Goal: Communication & Community: Answer question/provide support

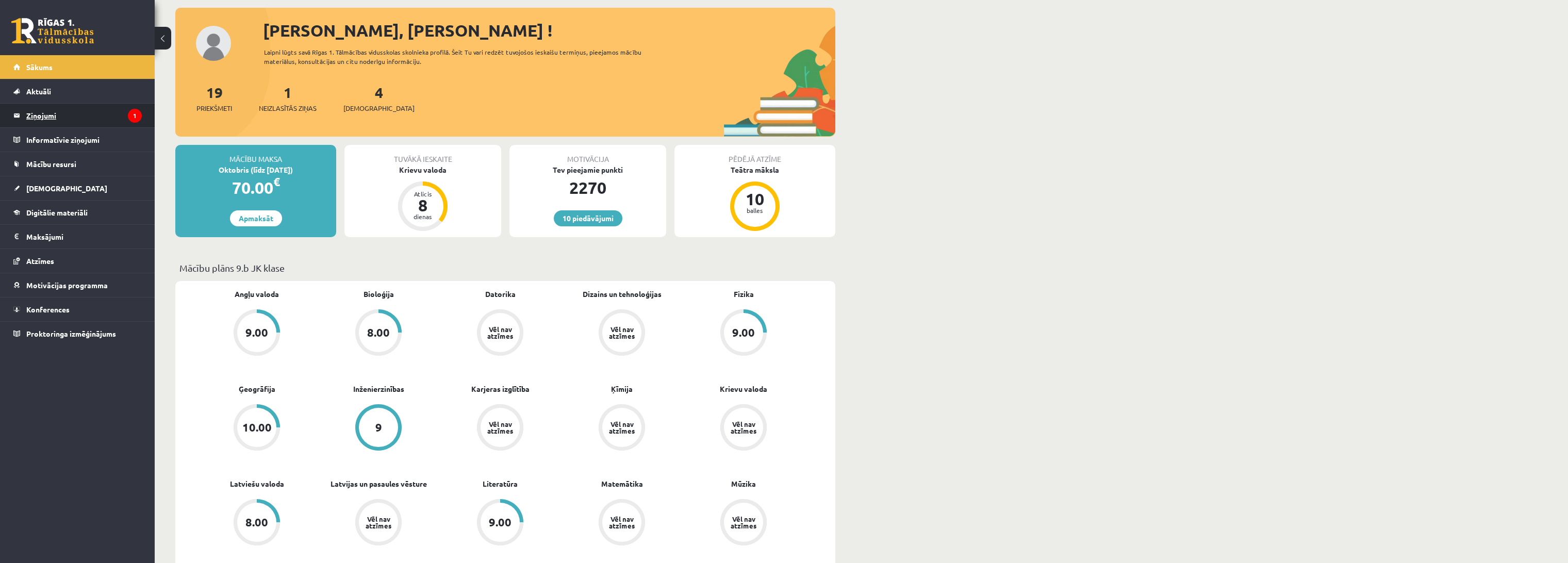
scroll to position [58, 0]
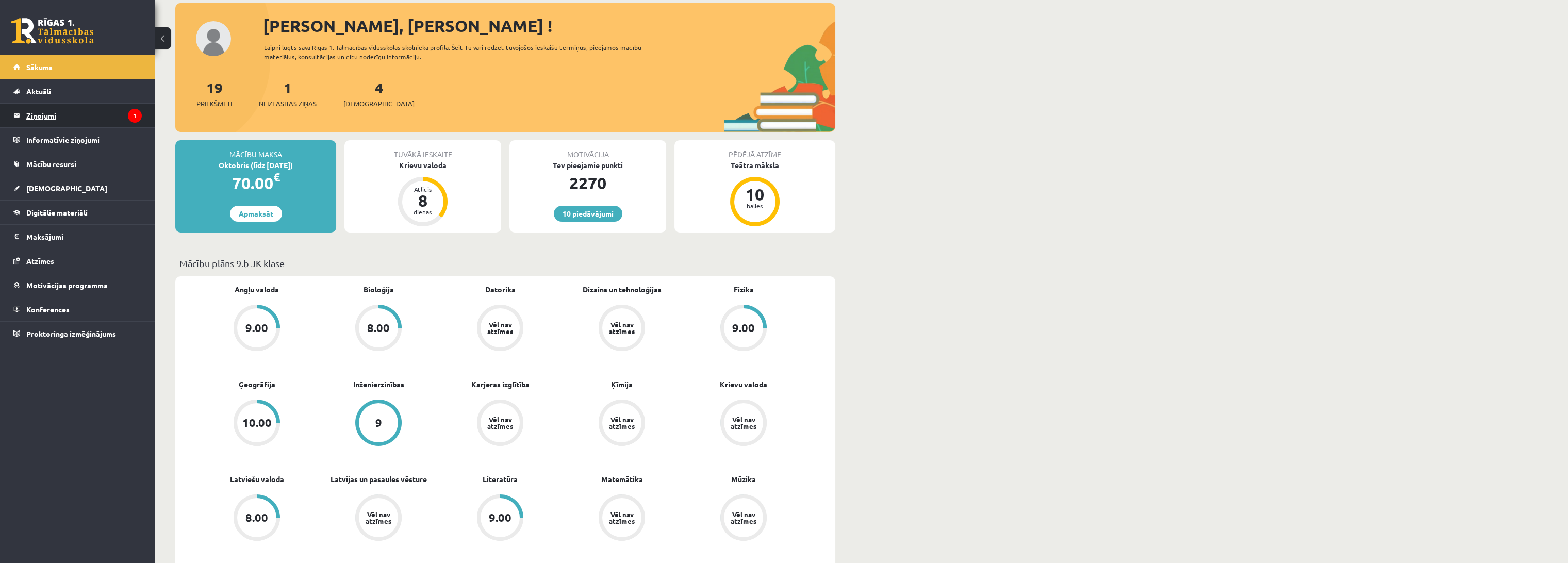
click at [51, 111] on legend "Ziņojumi 1" at bounding box center [84, 115] width 116 height 24
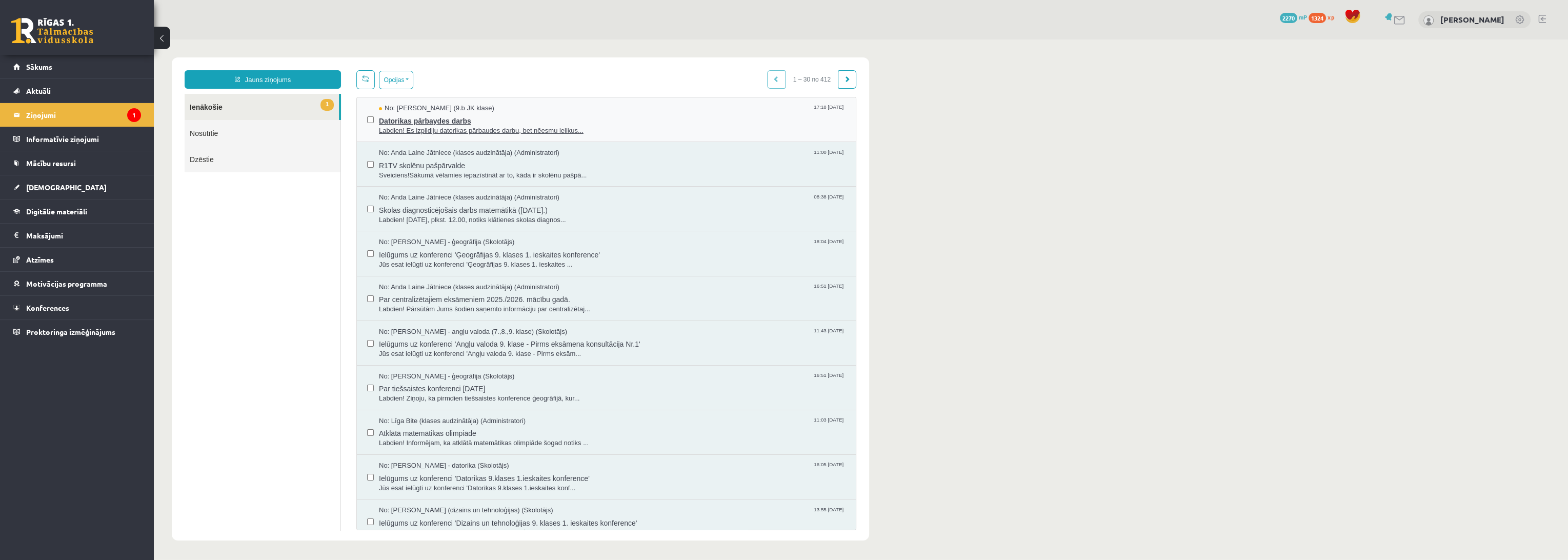
click at [474, 110] on span "No: [PERSON_NAME] (9.b JK klase)" at bounding box center [437, 108] width 116 height 10
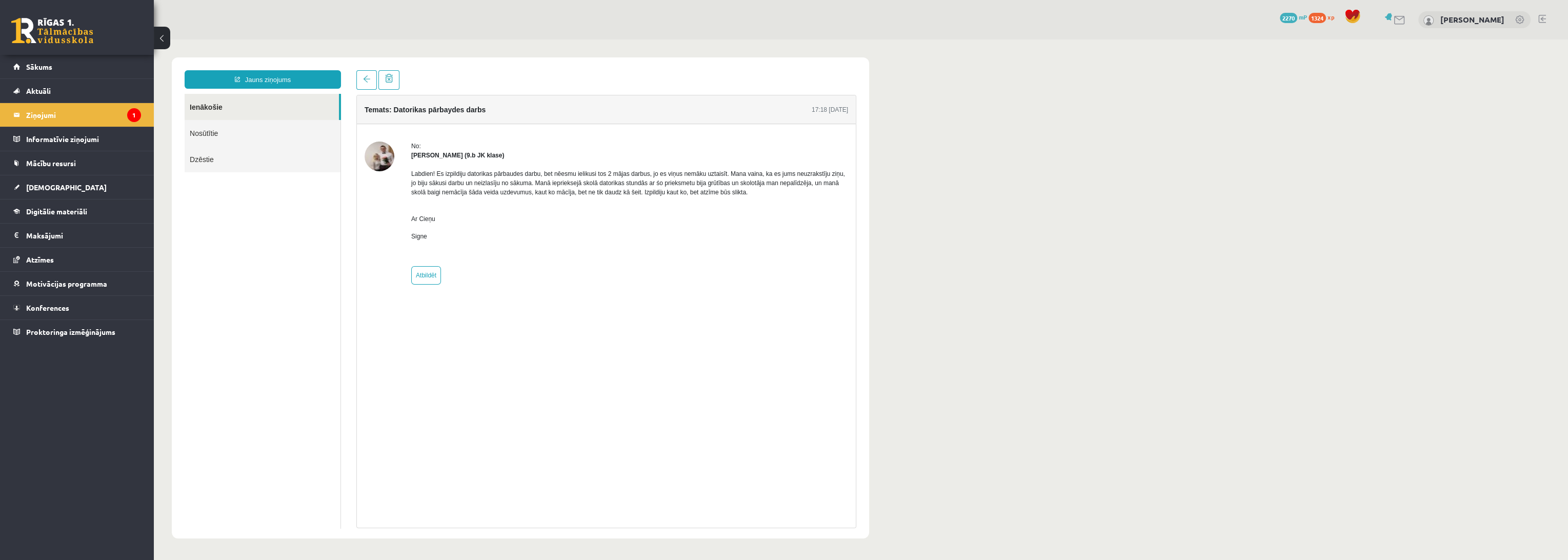
drag, startPoint x: 744, startPoint y: 350, endPoint x: 761, endPoint y: 360, distance: 19.7
click at [750, 355] on div "Temats: Datorikas pārbaydes darbs 17:18 [DATE] No: [PERSON_NAME] (9.b JK klase)…" at bounding box center [606, 312] width 500 height 433
click at [760, 206] on p "Labdien! Es izpildiju datorikas pārbaudes darbu, bet nēesmu ielikusi tos 2 māja…" at bounding box center [630, 187] width 437 height 37
click at [604, 126] on div "No: [PERSON_NAME] (9.b JK klase) Labdien! Es izpildiju datorikas pārbaudes darb…" at bounding box center [606, 213] width 499 height 178
click at [887, 197] on body "Jauns ziņojums Ienākošie Nosūtītie Dzēstie ********* ********* ******* Temats: …" at bounding box center [861, 298] width 1414 height 517
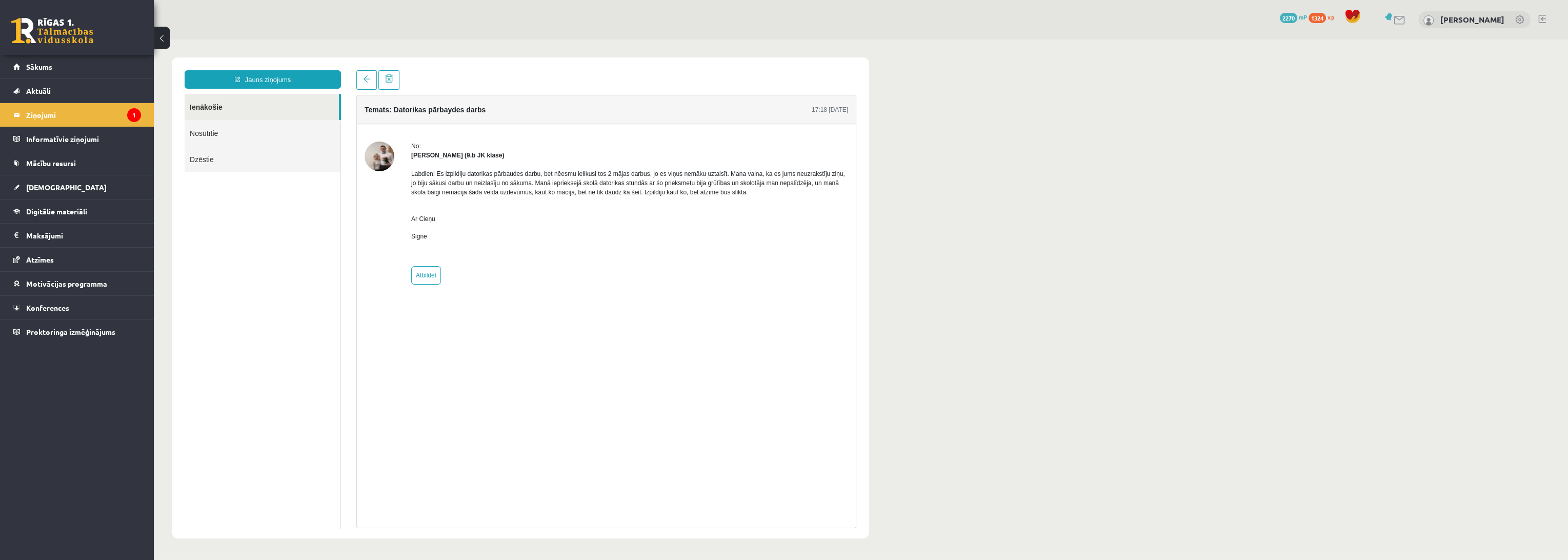
click at [475, 251] on div "Labdien! Es izpildiju datorikas pārbaudes darbu, bet nēesmu ielikusi tos 2 māja…" at bounding box center [630, 209] width 437 height 99
